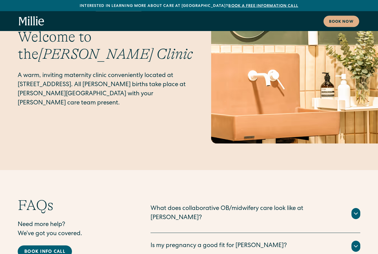
scroll to position [2628, 0]
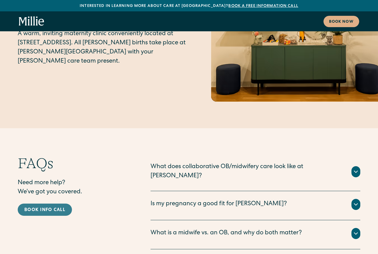
click at [57, 204] on link "Book info call" at bounding box center [45, 210] width 54 height 12
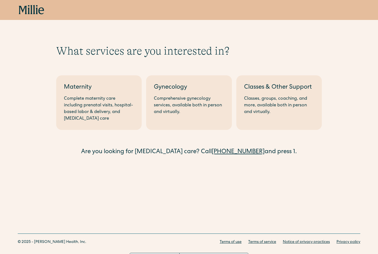
scroll to position [11, 0]
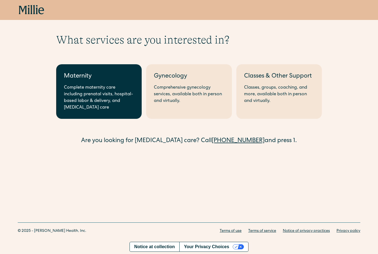
click at [101, 92] on div "Complete maternity care including prenatal visits, hospital-based labor & deliv…" at bounding box center [99, 97] width 70 height 27
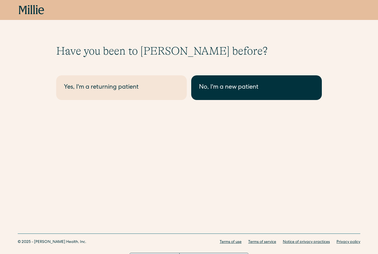
click at [253, 85] on div "No, I'm a new patient" at bounding box center [256, 87] width 115 height 9
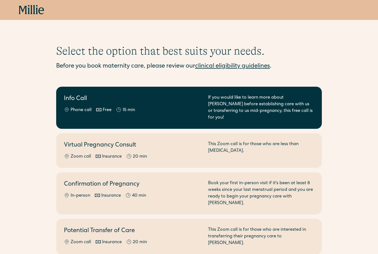
click at [156, 110] on div "Phone call Free 15 min" at bounding box center [133, 110] width 138 height 7
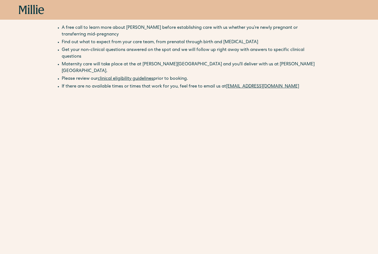
scroll to position [42, 0]
click at [133, 76] on link "clinical eligibility guidelines" at bounding box center [126, 78] width 56 height 4
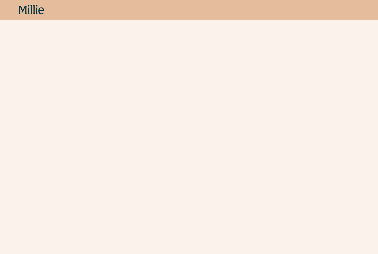
scroll to position [155, 0]
